Goal: Complete application form

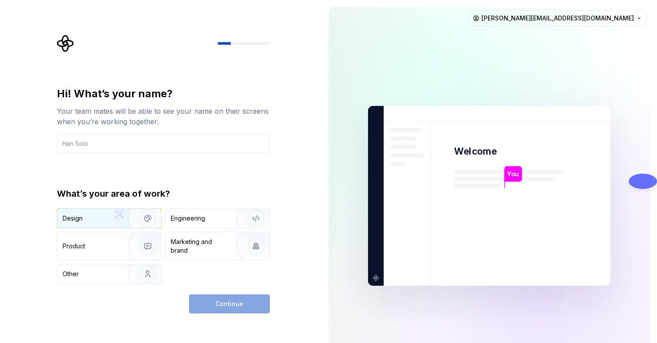
click at [87, 220] on div "Design" at bounding box center [90, 218] width 55 height 9
click at [215, 305] on div "Continue" at bounding box center [229, 304] width 81 height 19
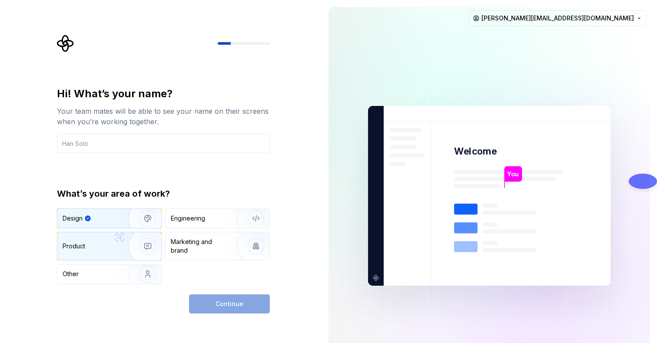
click at [83, 255] on div "Product" at bounding box center [109, 247] width 104 height 28
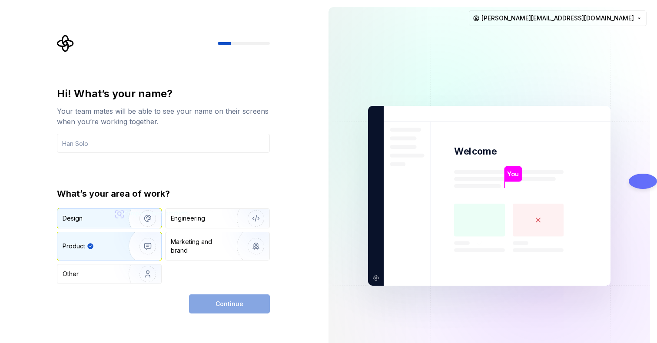
click at [86, 212] on div "Design" at bounding box center [109, 218] width 104 height 19
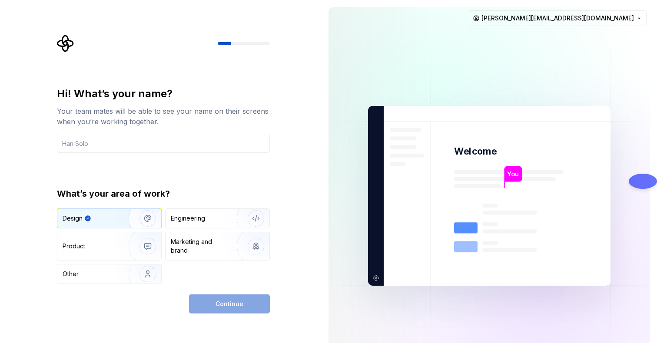
click at [243, 306] on div "Continue" at bounding box center [229, 304] width 81 height 19
click at [107, 156] on div "Hi! What’s your name? Your team mates will be able to see your name on their sc…" at bounding box center [163, 185] width 213 height 197
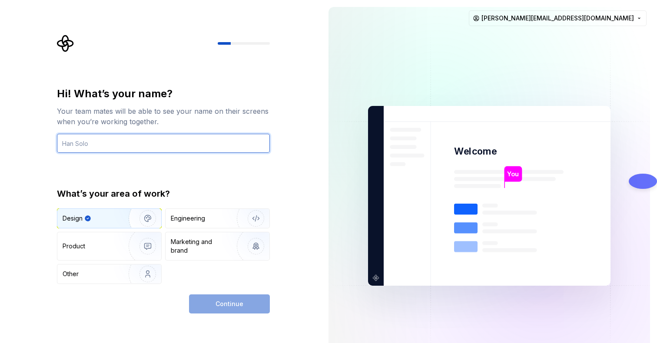
click at [103, 146] on input "text" at bounding box center [163, 143] width 213 height 19
click at [146, 146] on input "text" at bounding box center [163, 143] width 213 height 19
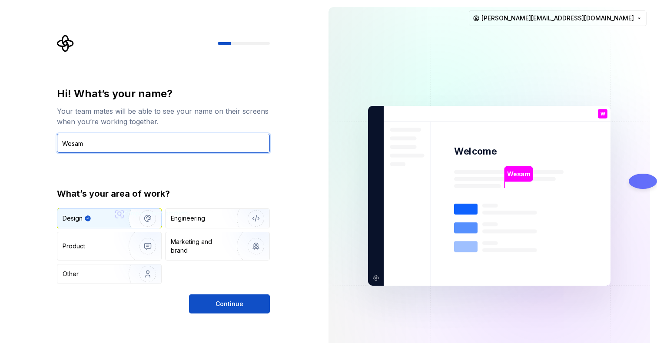
type input "Wesam"
click at [254, 171] on div "Hi! What’s your name? Your team mates will be able to see your name on their sc…" at bounding box center [163, 185] width 213 height 197
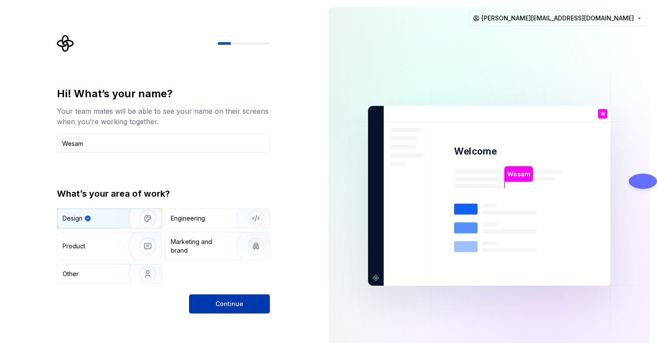
click at [244, 299] on button "Continue" at bounding box center [229, 304] width 81 height 19
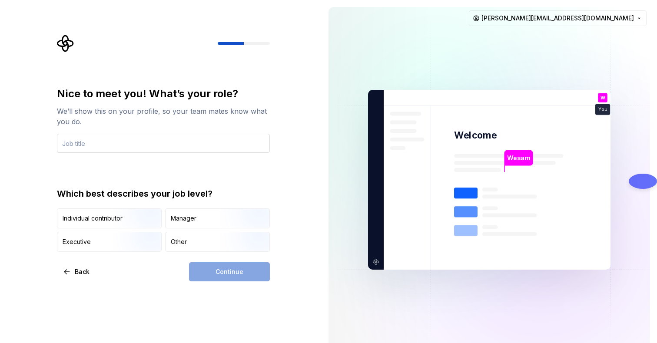
click at [89, 147] on input "text" at bounding box center [163, 143] width 213 height 19
type input "Senior Procurement Specialist"
click at [221, 273] on div "Continue" at bounding box center [229, 272] width 81 height 19
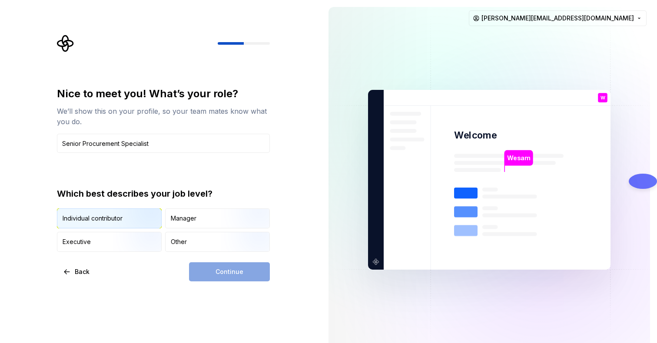
click at [94, 221] on div "Individual contributor" at bounding box center [93, 218] width 60 height 9
click at [219, 275] on span "Continue" at bounding box center [230, 272] width 28 height 9
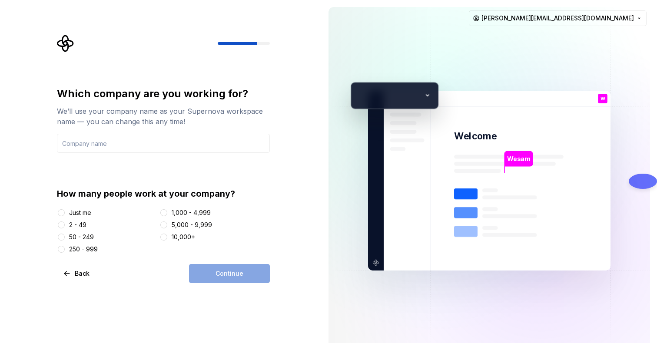
click at [65, 223] on div at bounding box center [61, 225] width 9 height 9
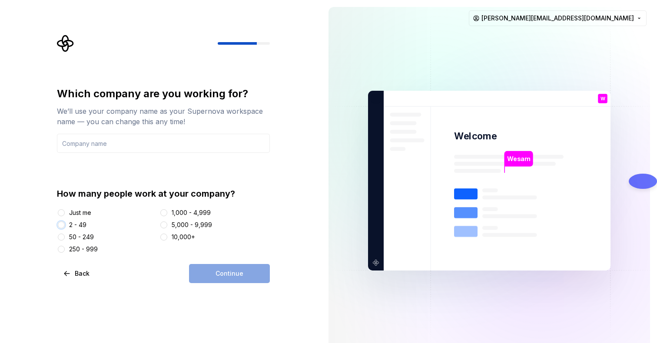
click at [59, 226] on button "2 - 49" at bounding box center [61, 225] width 7 height 7
click at [87, 147] on input "text" at bounding box center [163, 143] width 213 height 19
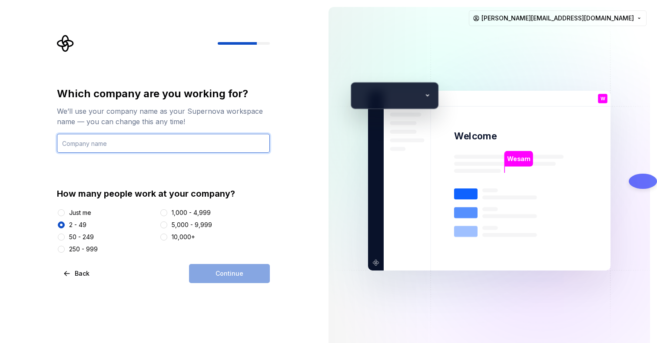
type input "Argan Package"
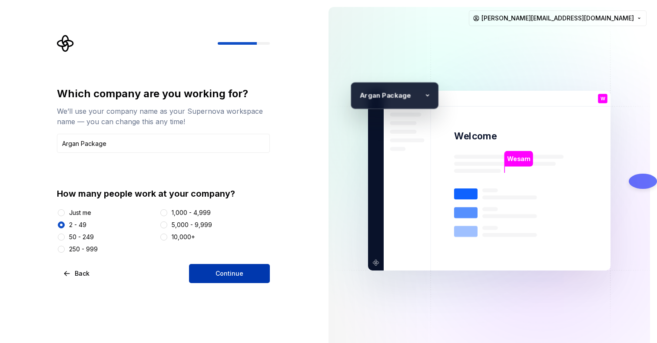
click at [200, 279] on button "Continue" at bounding box center [229, 273] width 81 height 19
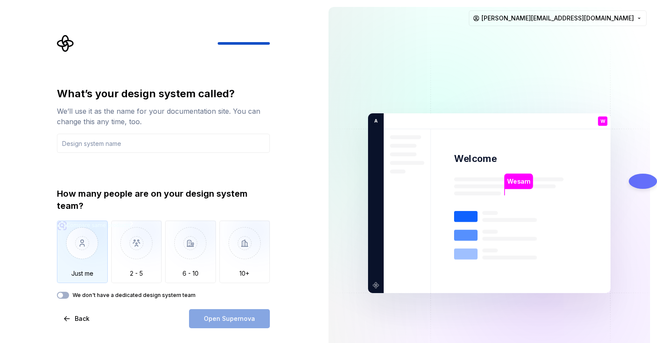
click at [93, 268] on img "button" at bounding box center [82, 250] width 51 height 58
click at [225, 319] on div "Open Supernova" at bounding box center [229, 318] width 81 height 19
click at [106, 143] on input "text" at bounding box center [163, 143] width 213 height 19
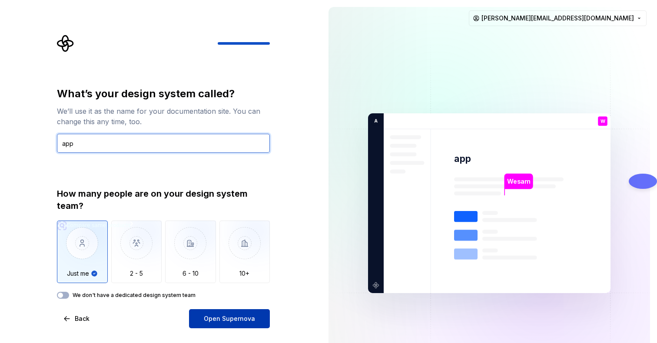
type input "app"
click at [203, 319] on button "Open Supernova" at bounding box center [229, 318] width 81 height 19
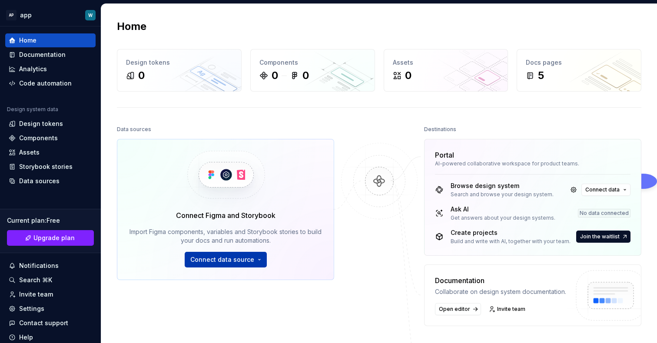
click at [238, 266] on button "Connect data source" at bounding box center [226, 260] width 82 height 16
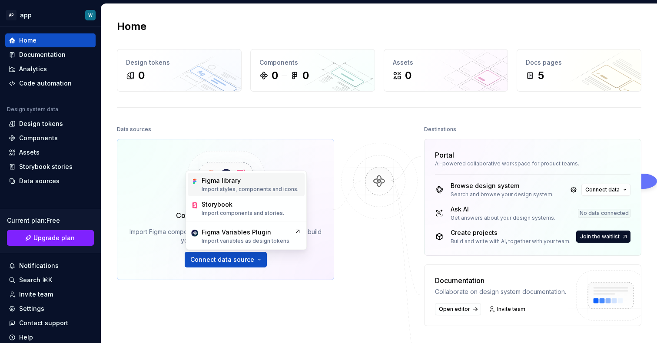
click at [230, 186] on p "Import styles, components and icons." at bounding box center [250, 189] width 97 height 7
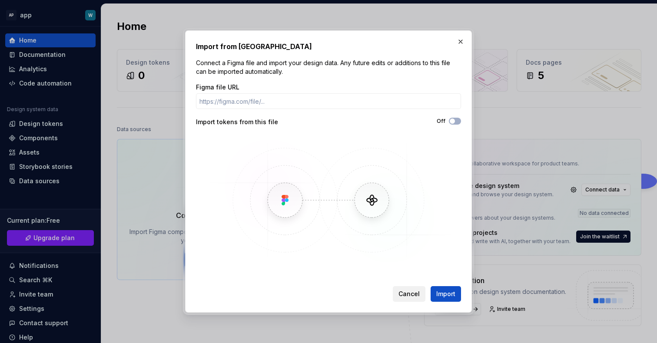
click at [402, 293] on span "Cancel" at bounding box center [409, 294] width 21 height 9
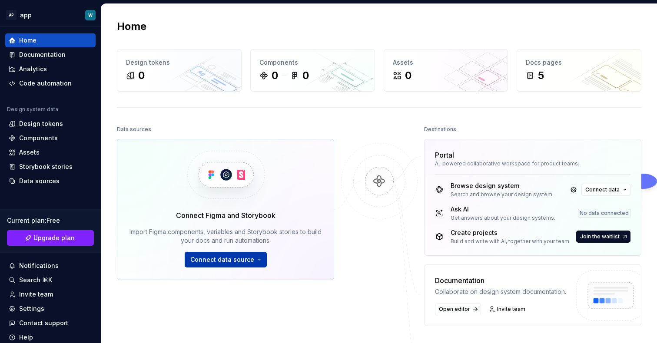
click at [232, 262] on span "Connect data source" at bounding box center [222, 260] width 64 height 9
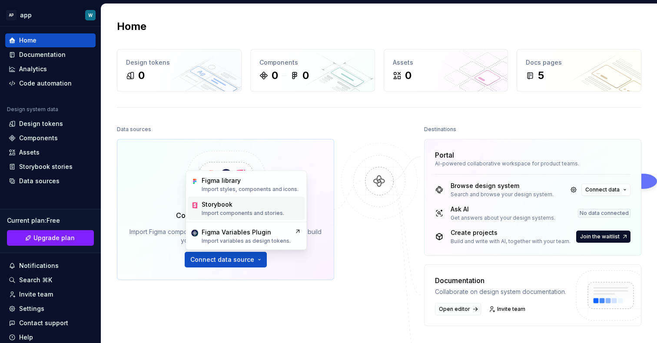
click at [233, 213] on p "Import components and stories." at bounding box center [243, 213] width 83 height 7
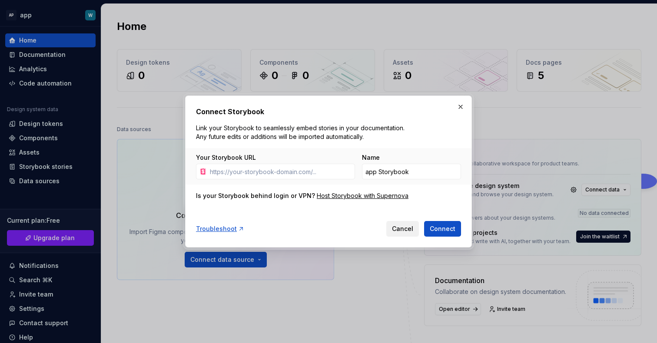
click at [400, 231] on span "Cancel" at bounding box center [402, 229] width 21 height 9
